Goal: Check status: Check status

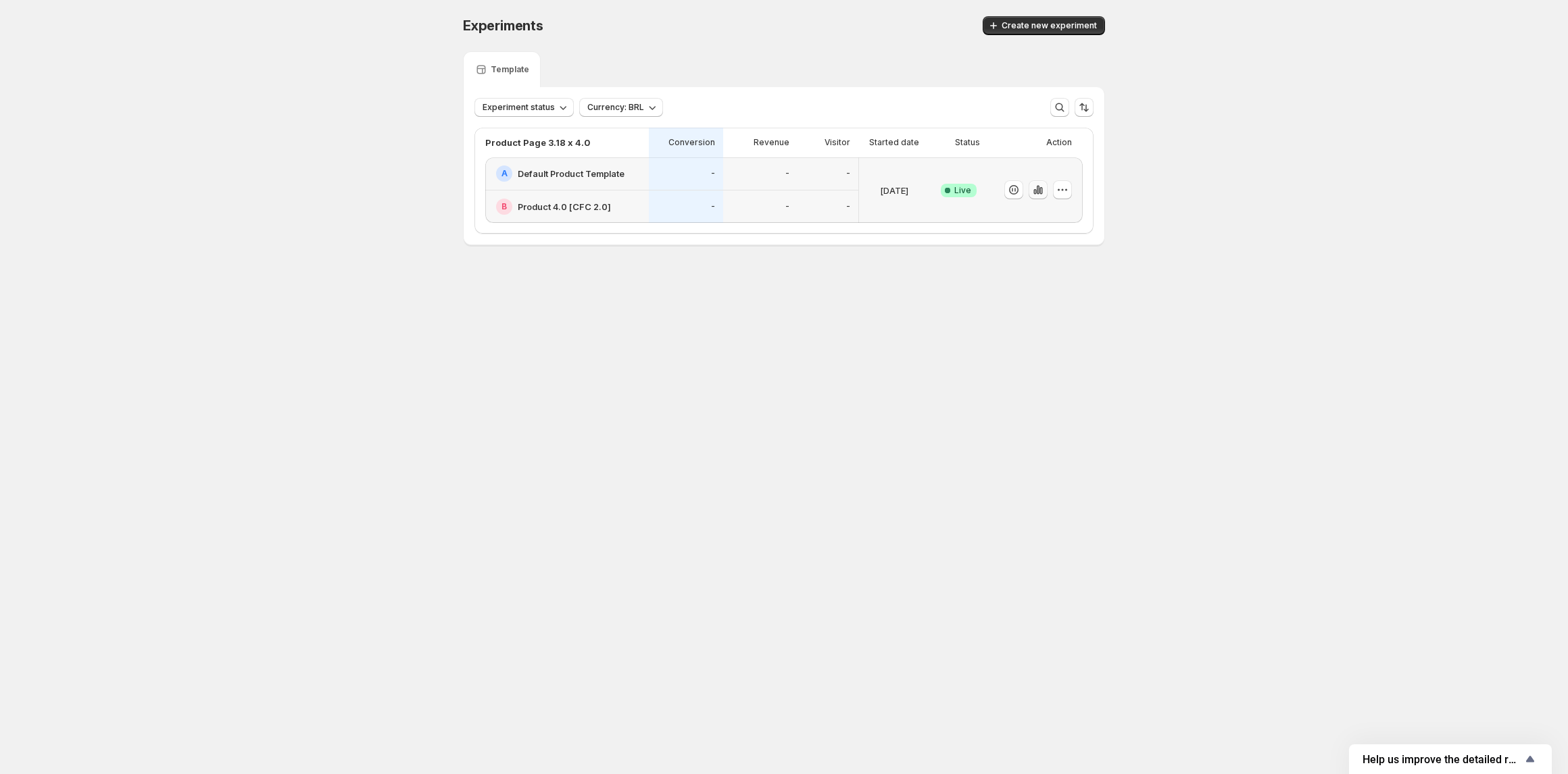
click at [1044, 190] on icon "button" at bounding box center [1038, 190] width 13 height 13
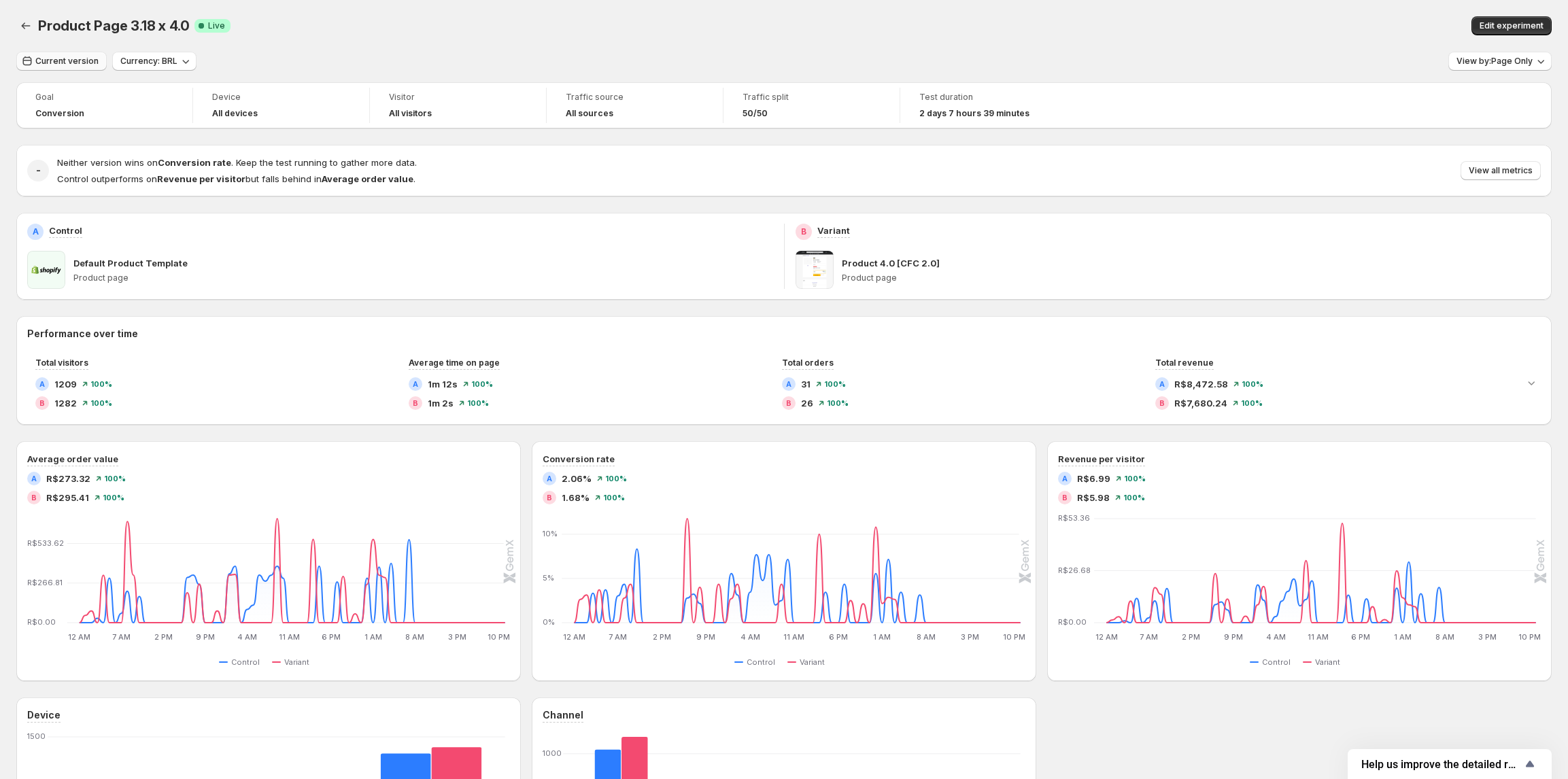
click at [61, 66] on span "Current version" at bounding box center [66, 61] width 63 height 11
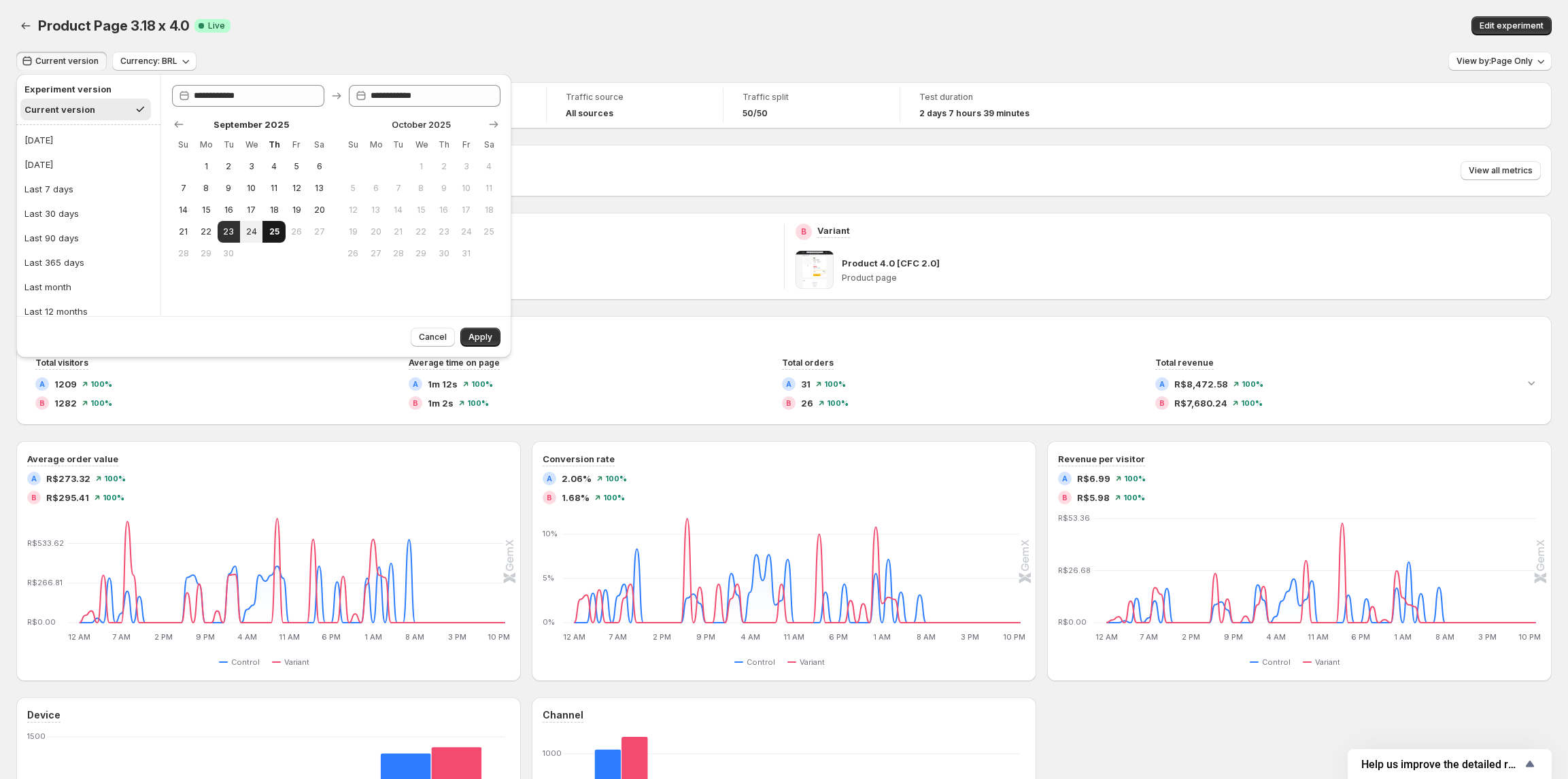
click at [267, 232] on button "25" at bounding box center [273, 232] width 22 height 21
type input "**********"
click at [481, 336] on span "Apply" at bounding box center [480, 337] width 24 height 11
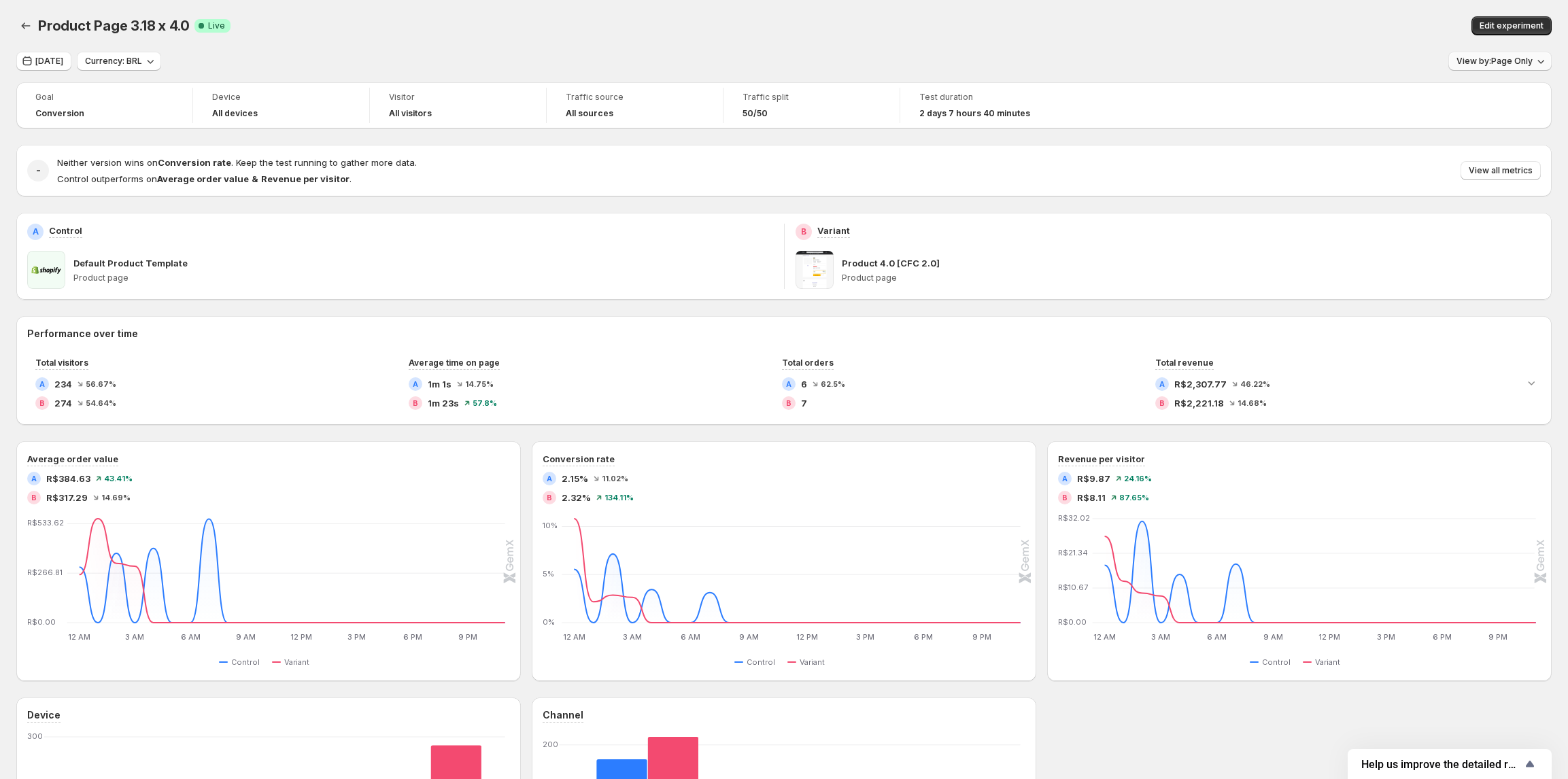
click at [1507, 59] on span "View by: Page Only" at bounding box center [1494, 61] width 76 height 11
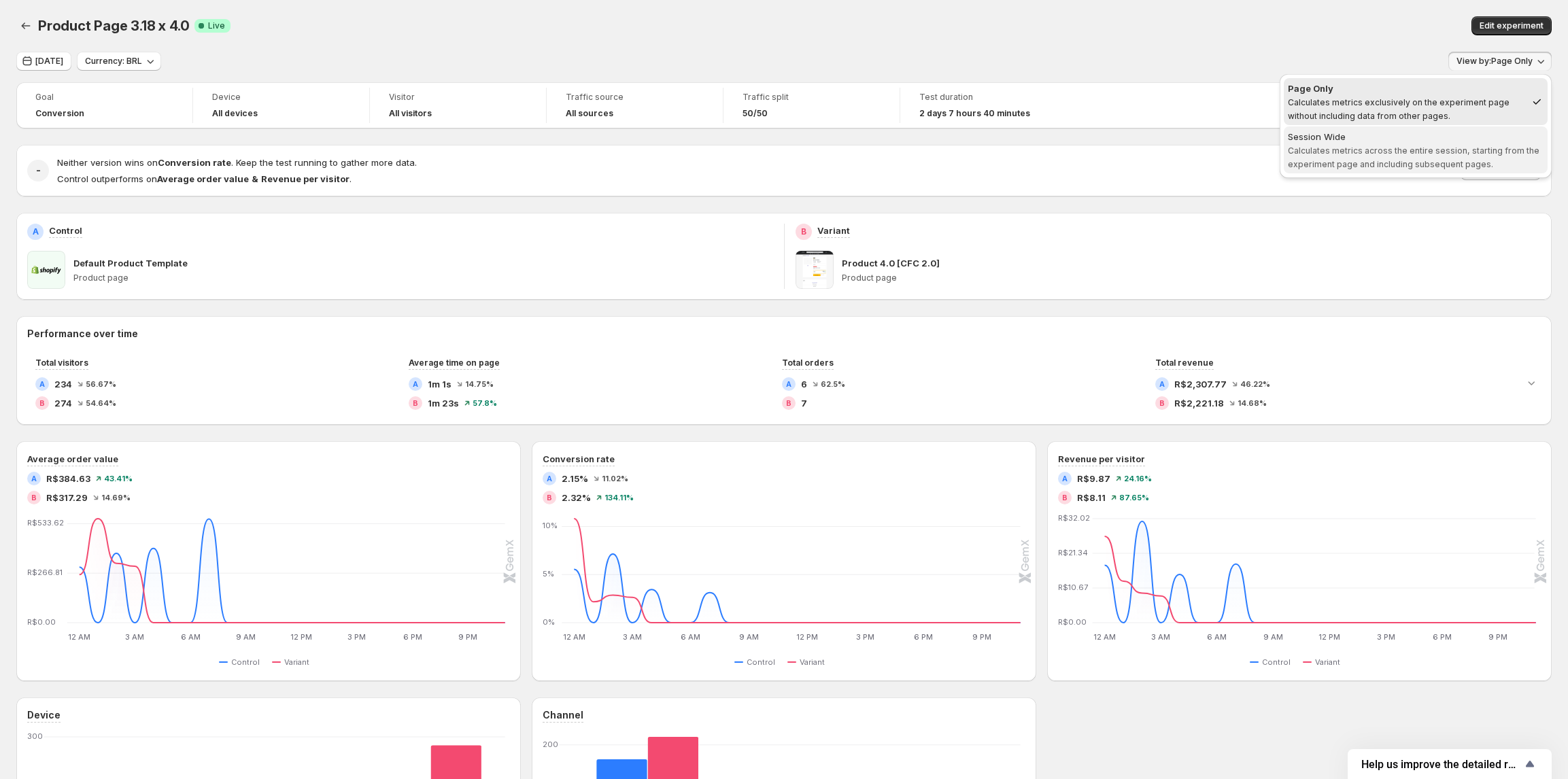
click at [1460, 153] on span "Calculates metrics across the entire session, starting from the experiment page…" at bounding box center [1414, 157] width 252 height 24
